Goal: Task Accomplishment & Management: Manage account settings

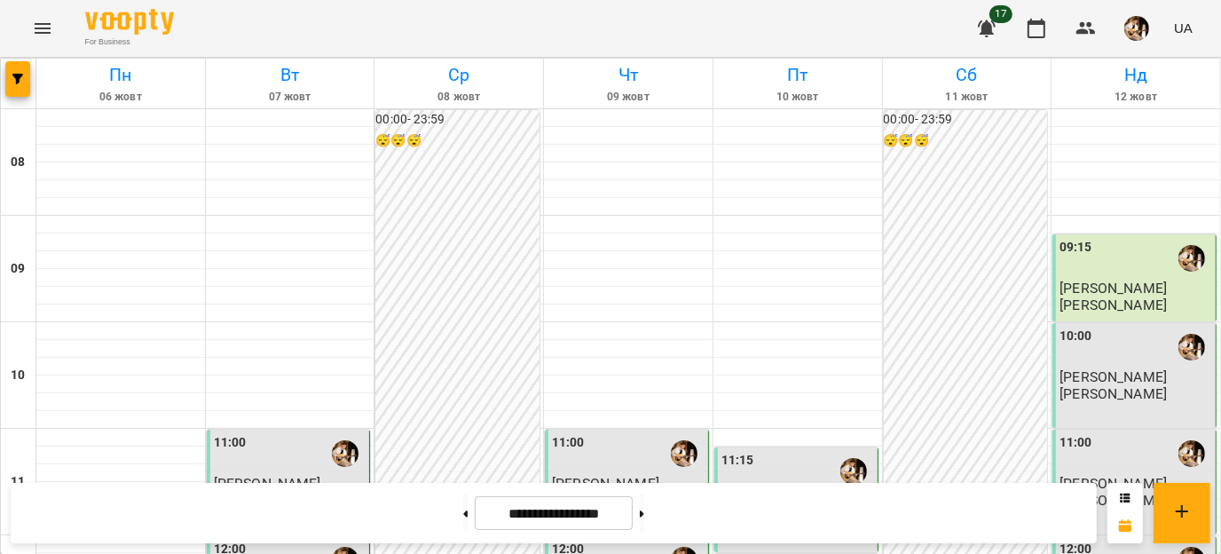
scroll to position [1019, 0]
click at [1144, 21] on img "button" at bounding box center [1136, 28] width 25 height 25
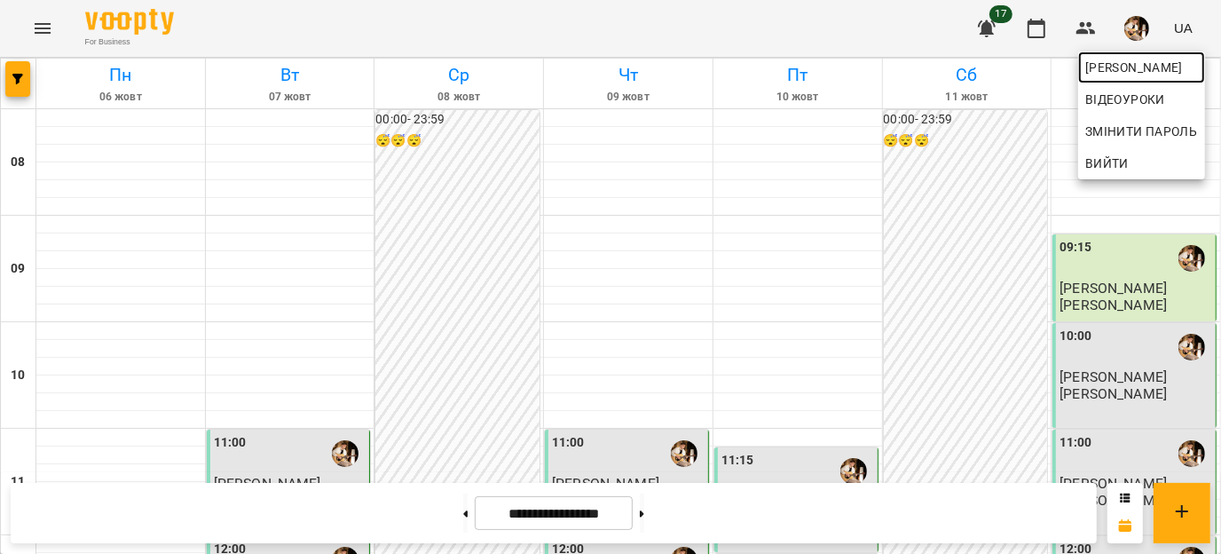
click at [1121, 67] on span "[PERSON_NAME]" at bounding box center [1141, 67] width 113 height 21
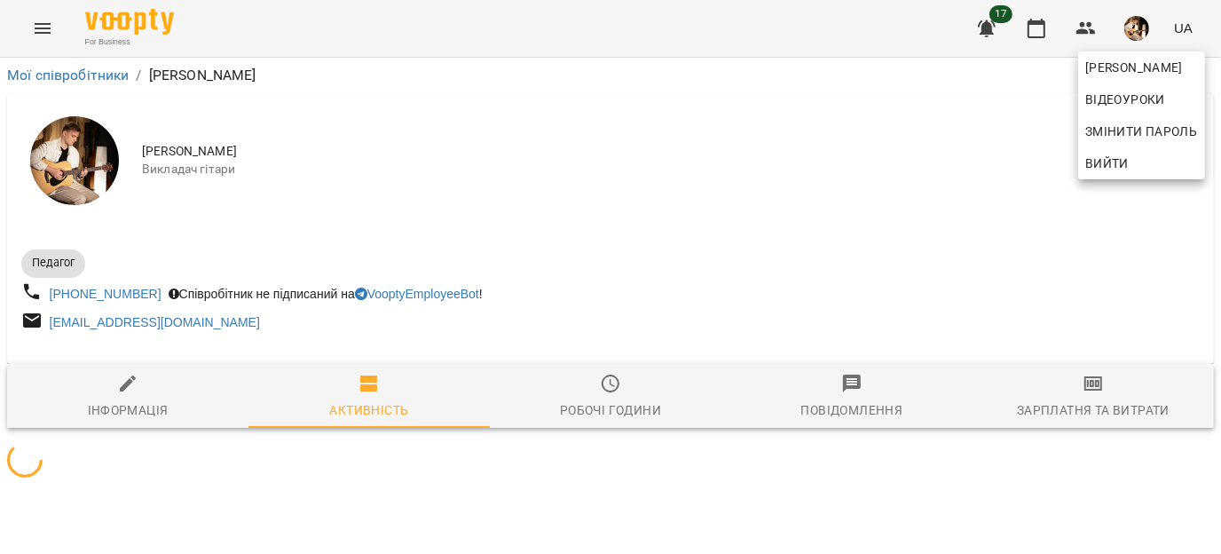
click at [1089, 421] on div at bounding box center [610, 277] width 1221 height 554
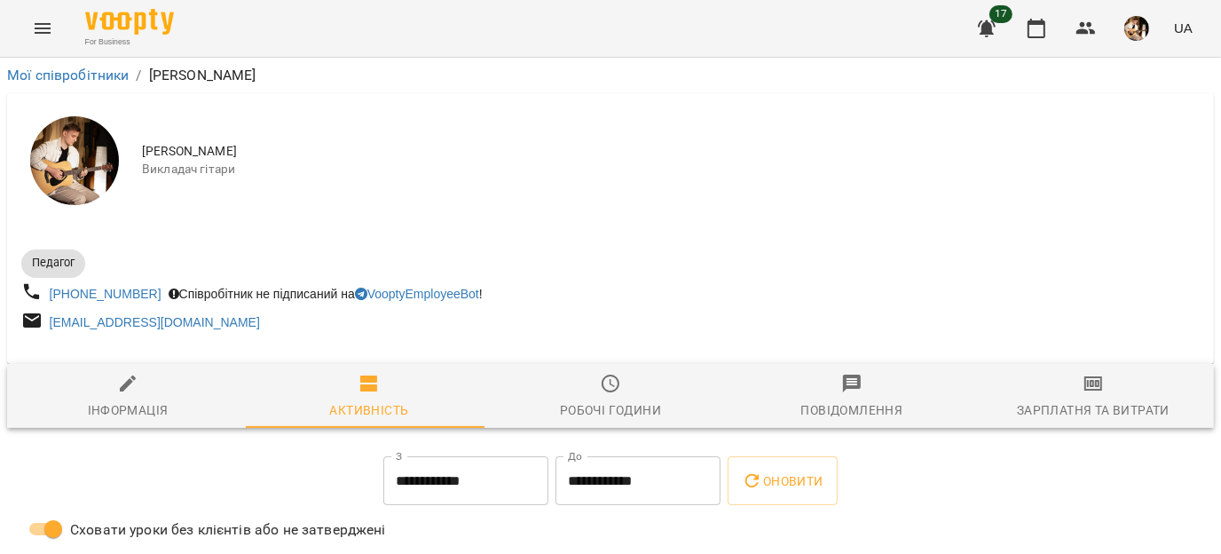
click at [1078, 407] on div "[PERSON_NAME] Змінити пароль Вийти" at bounding box center [610, 277] width 1221 height 554
click at [1078, 407] on div "Зарплатня та Витрати" at bounding box center [1093, 409] width 153 height 21
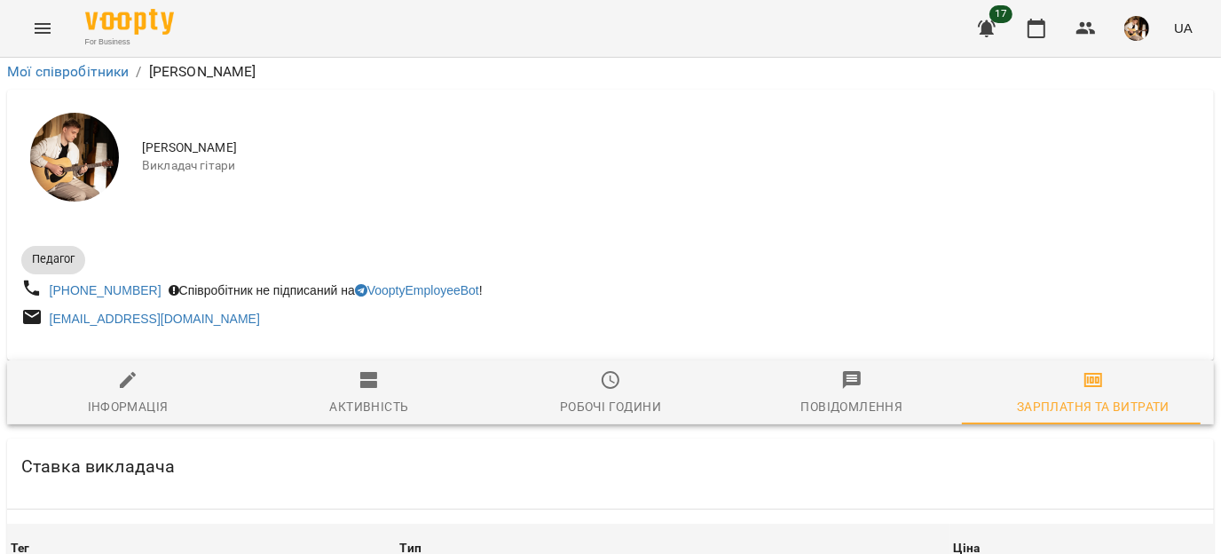
scroll to position [3188, 0]
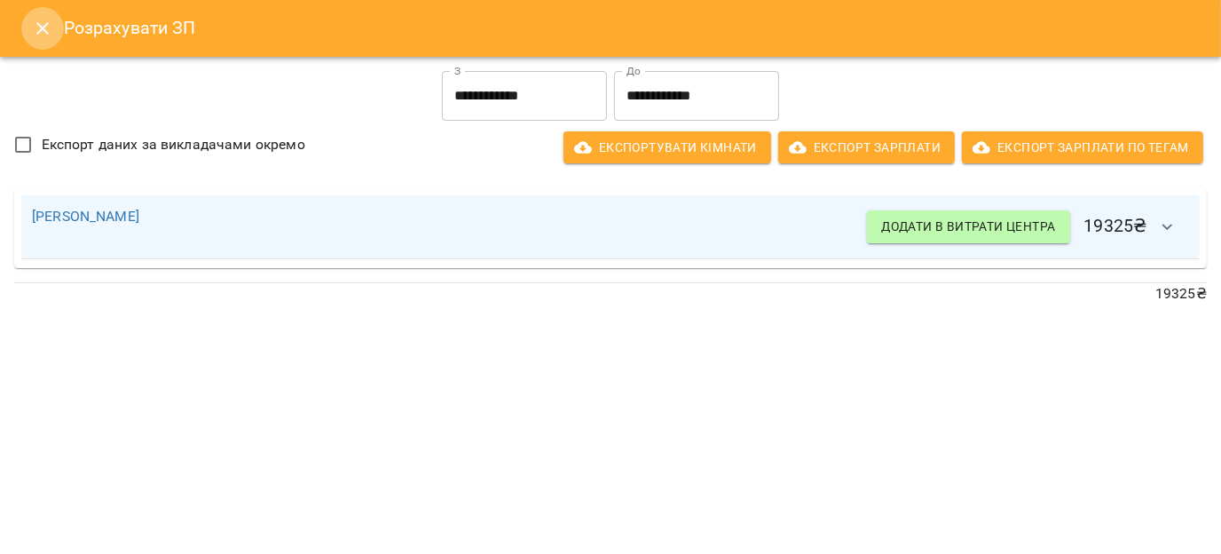
click at [40, 39] on button "Close" at bounding box center [42, 28] width 43 height 43
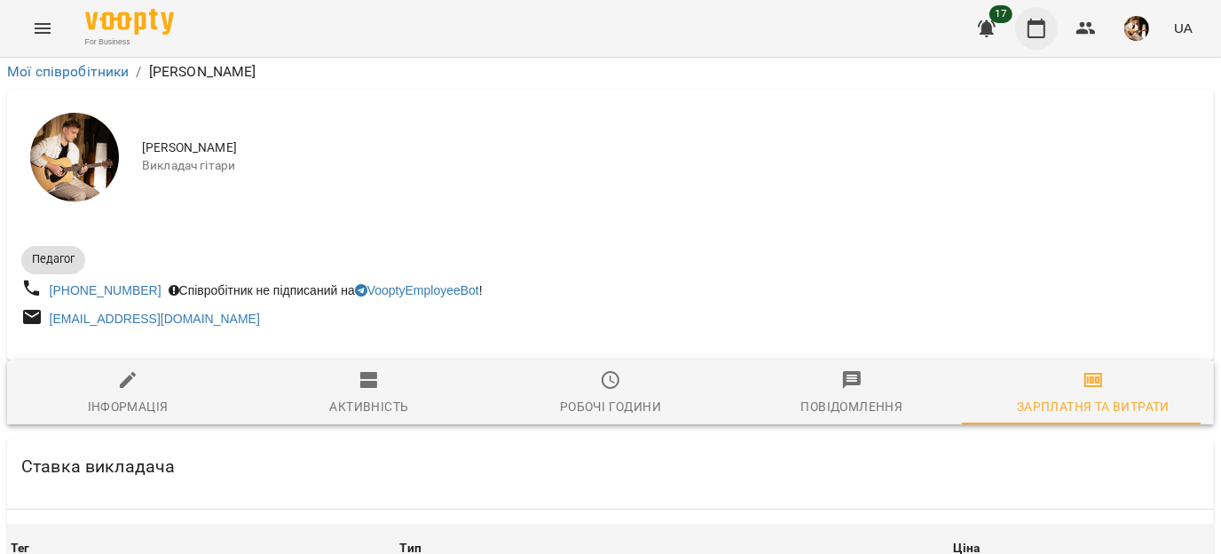
click at [1043, 31] on icon "button" at bounding box center [1036, 28] width 21 height 21
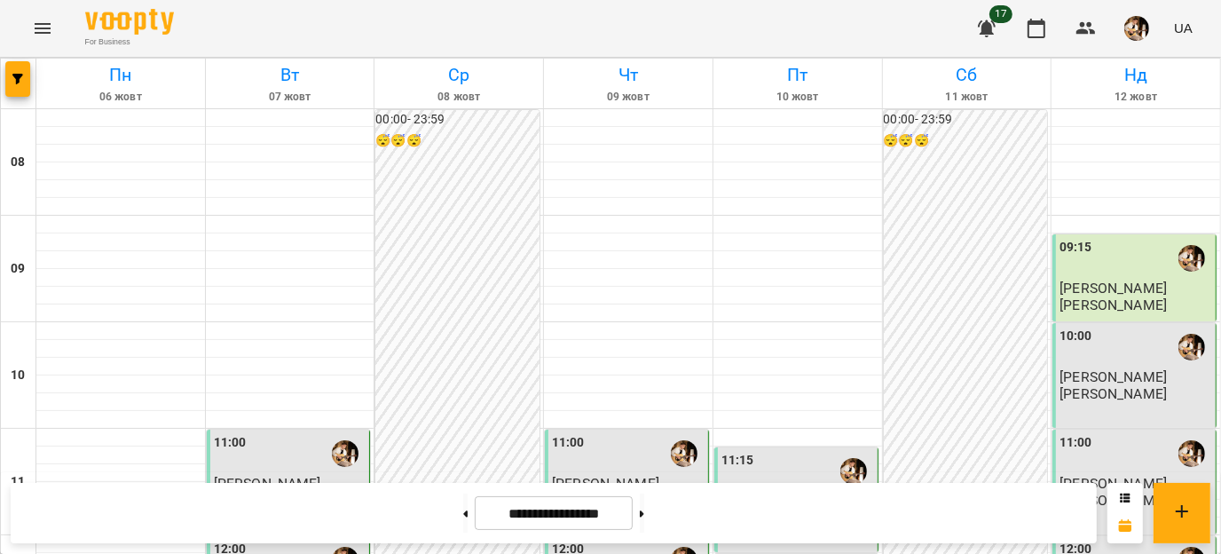
scroll to position [753, 0]
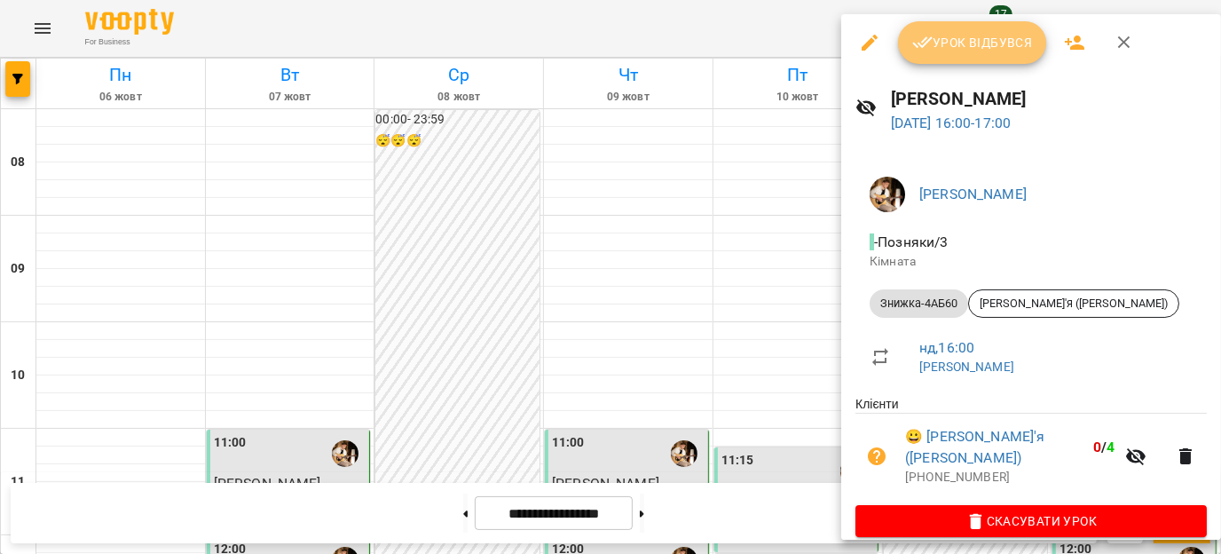
click at [964, 46] on span "Урок відбувся" at bounding box center [972, 42] width 121 height 21
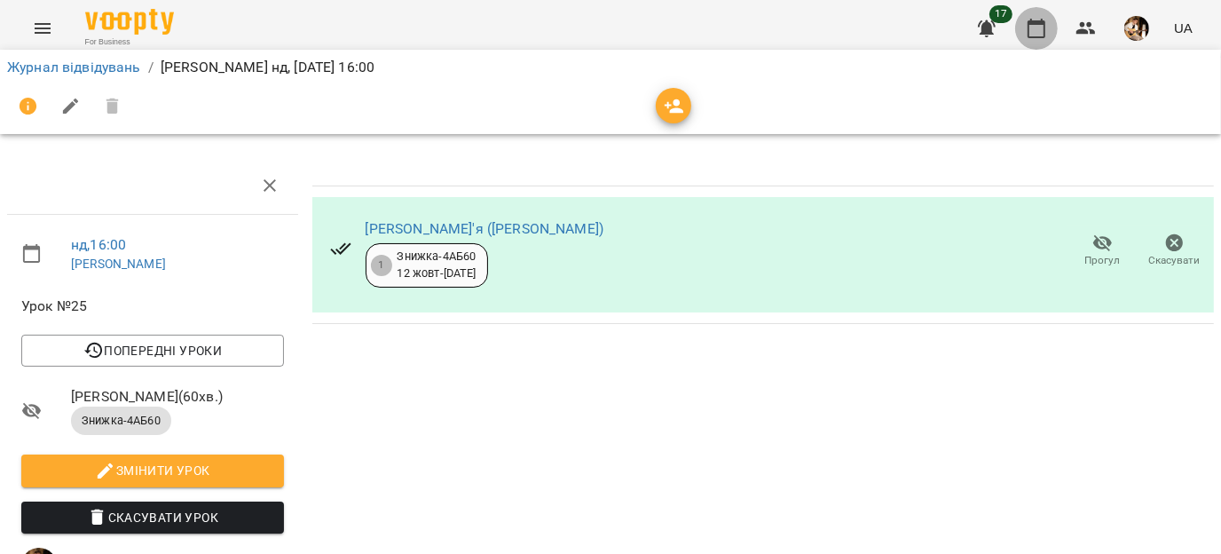
click at [1035, 37] on icon "button" at bounding box center [1036, 29] width 18 height 20
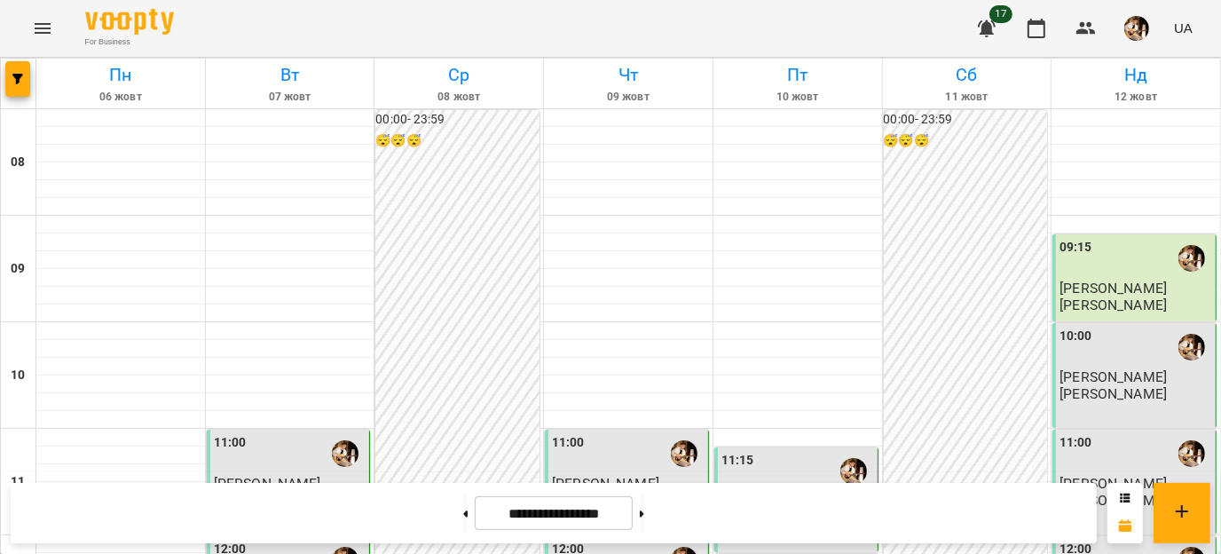
scroll to position [901, 0]
